Goal: Book appointment/travel/reservation

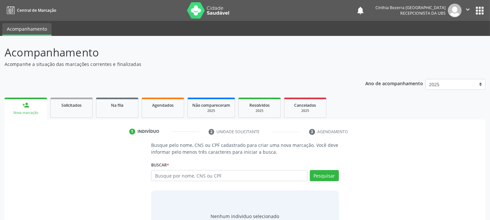
click at [246, 176] on input "text" at bounding box center [229, 175] width 156 height 11
type input "09650885455"
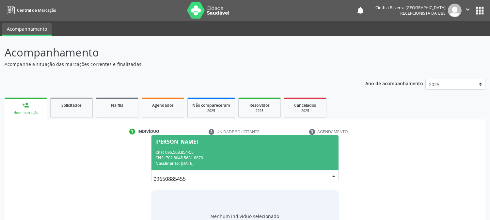
click at [255, 163] on div "Nascimento: [DATE]" at bounding box center [244, 163] width 179 height 6
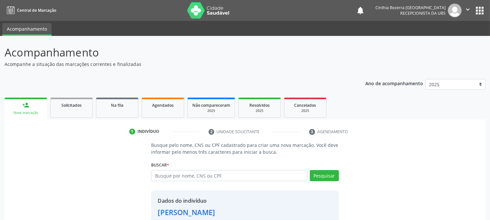
scroll to position [41, 0]
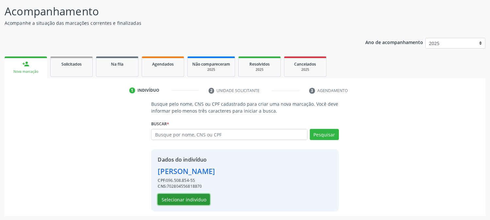
click at [184, 199] on button "Selecionar indivíduo" at bounding box center [184, 199] width 52 height 11
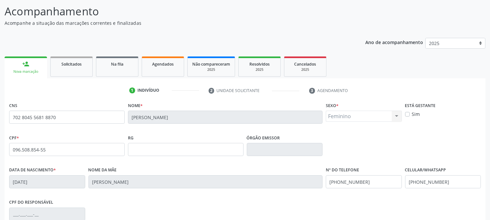
scroll to position [133, 0]
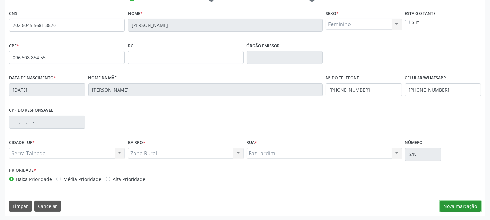
click at [478, 201] on button "Nova marcação" at bounding box center [459, 206] width 41 height 11
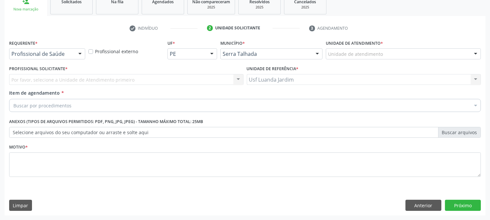
scroll to position [103, 0]
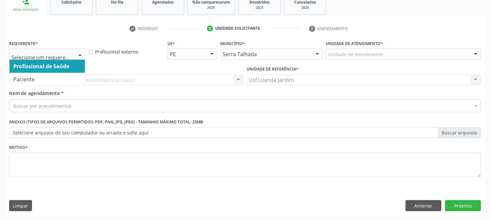
click at [77, 55] on div at bounding box center [80, 54] width 10 height 11
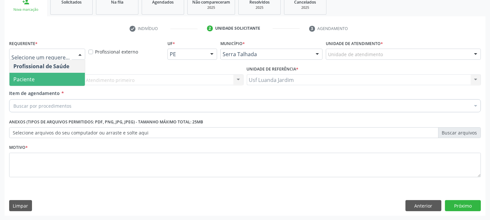
click at [76, 76] on span "Paciente" at bounding box center [46, 79] width 75 height 13
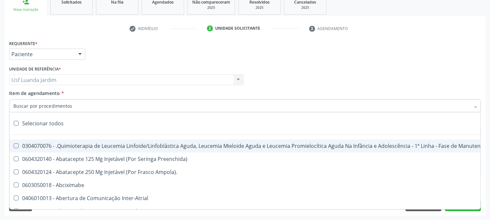
click at [113, 107] on div at bounding box center [244, 105] width 471 height 13
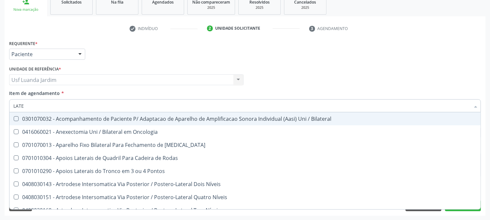
type input "LATEX"
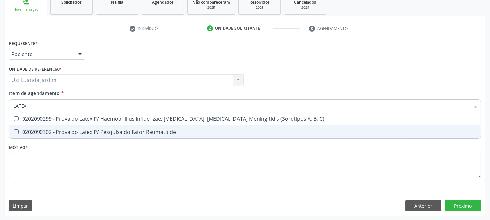
click at [107, 133] on div "0202090302 - Prova do Latex P/ Pesquisa do Fator Reumatoide" at bounding box center [244, 131] width 463 height 5
checkbox Reumatoide "true"
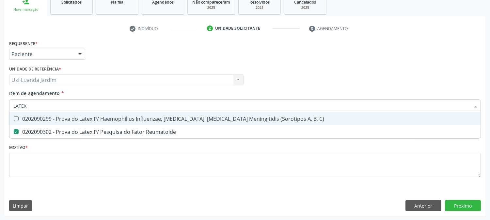
click at [116, 121] on div "0202090299 - Prova do Latex P/ Haemophillus Influenzae, [MEDICAL_DATA], [MEDICA…" at bounding box center [244, 118] width 463 height 5
checkbox C\) "true"
type input "LATE"
checkbox C\) "false"
checkbox Reumatoide "false"
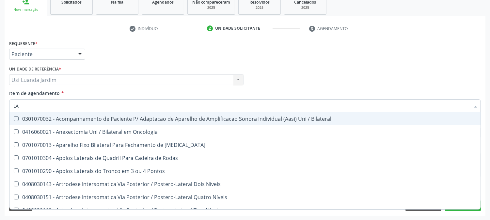
type input "L"
checkbox C\) "false"
checkbox Reumatoide "false"
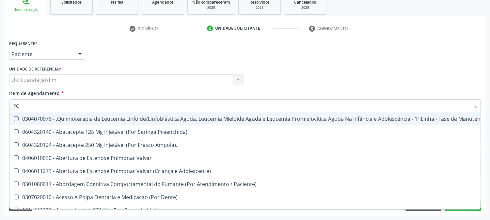
type input "PCR"
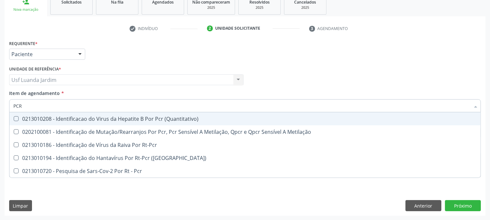
click at [116, 121] on div "0213010208 - Identificacao do Virus da Hepatite B Por Pcr (Quantitativo)" at bounding box center [244, 118] width 463 height 5
checkbox \(Quantitativo\) "false"
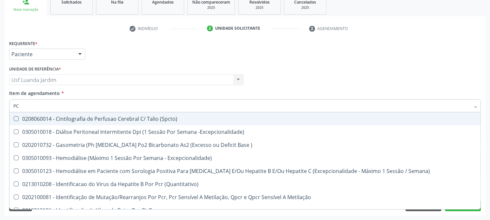
type input "P"
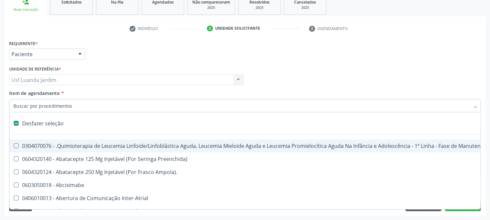
click at [293, 100] on input "Item de agendamento *" at bounding box center [241, 105] width 456 height 13
click at [435, 38] on div "Requerente * Paciente Profissional de Saúde Paciente Nenhum resultado encontrad…" at bounding box center [245, 50] width 475 height 25
checkbox Preenchida\) "true"
checkbox Ampola\)\ "true"
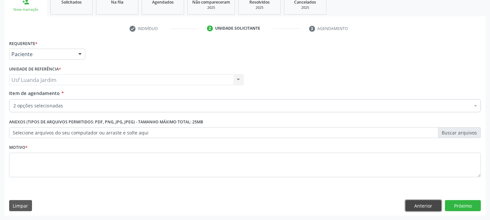
click at [414, 208] on button "Anterior" at bounding box center [423, 205] width 36 height 11
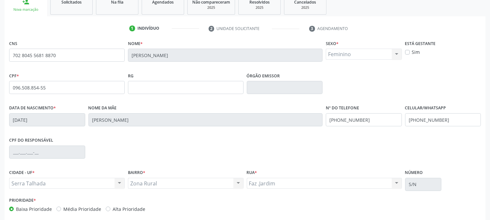
scroll to position [133, 0]
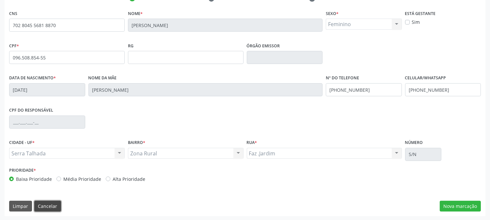
click at [46, 204] on button "Cancelar" at bounding box center [47, 206] width 27 height 11
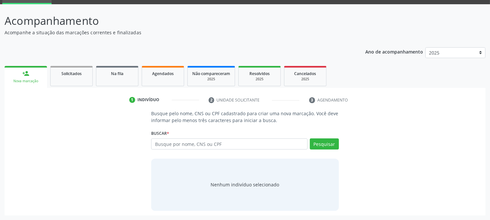
scroll to position [31, 0]
